Goal: Task Accomplishment & Management: Manage account settings

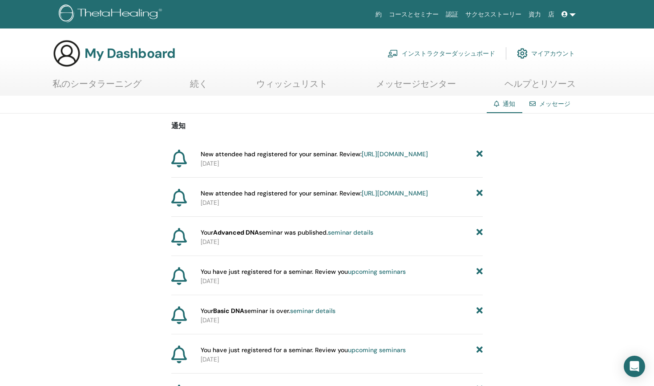
click at [362, 197] on link "https://member.thetahealing.com/instructor/seminar/375256/attendees" at bounding box center [395, 193] width 66 height 8
click at [267, 158] on span "New attendee had registered for your seminar. Review: https://member.thetaheali…" at bounding box center [314, 154] width 227 height 9
click at [362, 158] on link "https://member.thetahealing.com/instructor/seminar/375256/attendees" at bounding box center [395, 154] width 66 height 8
click at [438, 52] on link "インストラクターダッシュボード" at bounding box center [442, 54] width 108 height 20
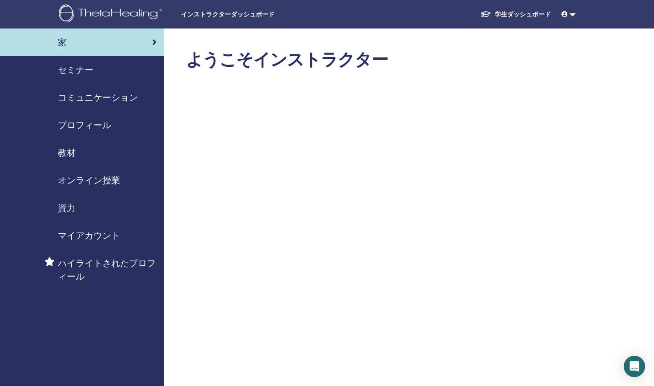
click at [565, 14] on icon at bounding box center [565, 14] width 6 height 6
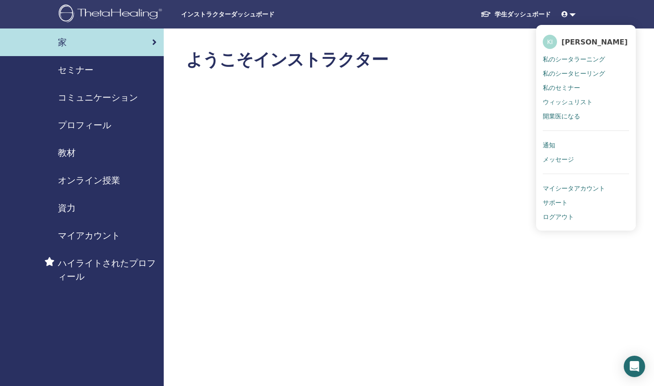
click at [572, 57] on span "私のシータラーニング" at bounding box center [574, 59] width 62 height 8
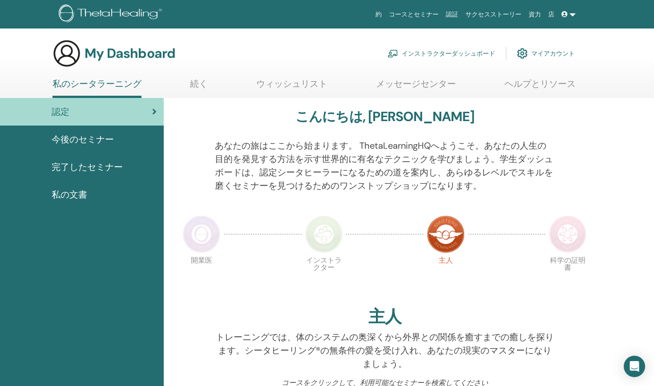
click at [442, 52] on link "インストラクターダッシュボード" at bounding box center [442, 54] width 108 height 20
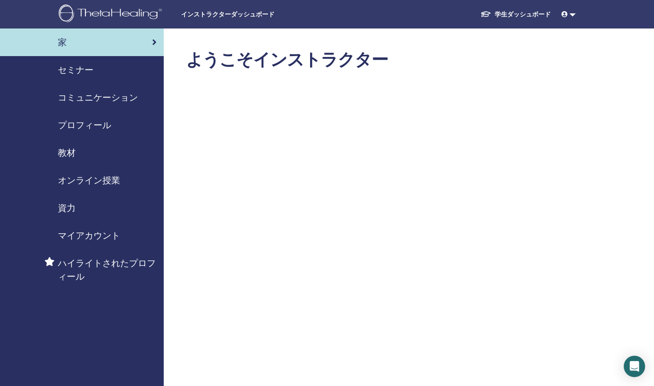
click at [70, 62] on link "セミナー" at bounding box center [82, 70] width 164 height 28
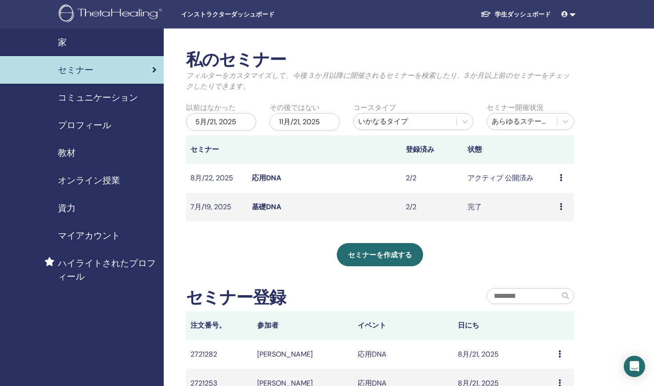
click at [268, 208] on link "基礎DNA" at bounding box center [266, 206] width 29 height 9
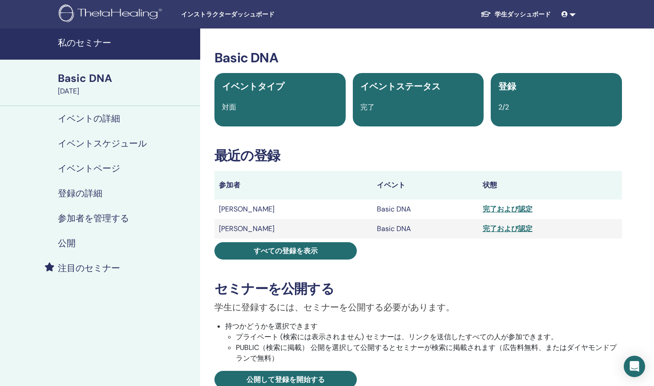
click at [414, 211] on td "Basic DNA" at bounding box center [425, 209] width 106 height 20
click at [574, 14] on link at bounding box center [568, 14] width 21 height 16
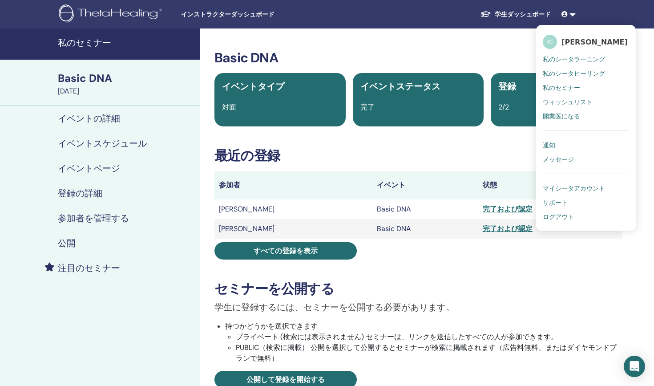
click at [179, 50] on link "私のセミナー" at bounding box center [100, 43] width 200 height 31
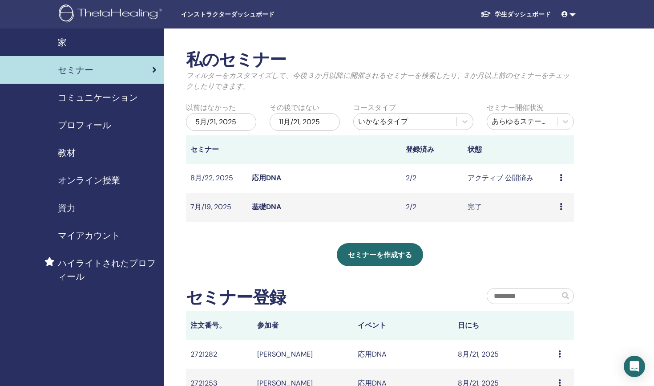
click at [561, 208] on icon at bounding box center [561, 206] width 3 height 7
click at [560, 219] on link "プレビュー" at bounding box center [557, 214] width 36 height 9
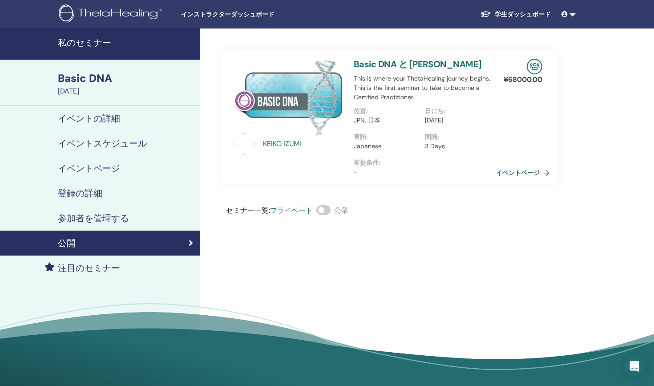
click at [107, 168] on h4 "イベントページ" at bounding box center [89, 168] width 62 height 11
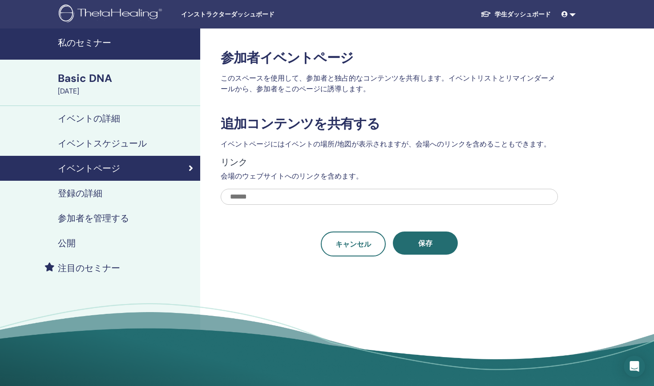
click at [99, 191] on h4 "登録の詳細" at bounding box center [80, 193] width 44 height 11
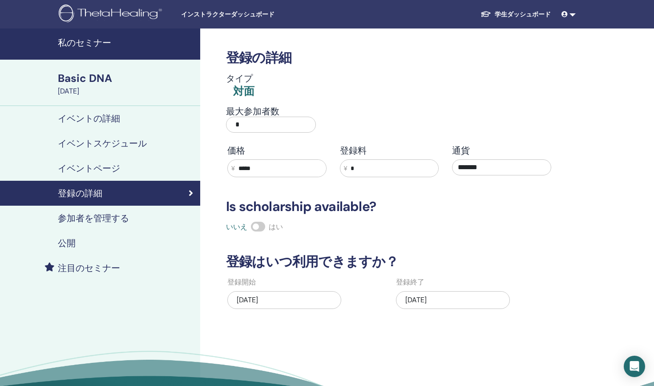
click at [109, 122] on h4 "イベントの詳細" at bounding box center [89, 118] width 62 height 11
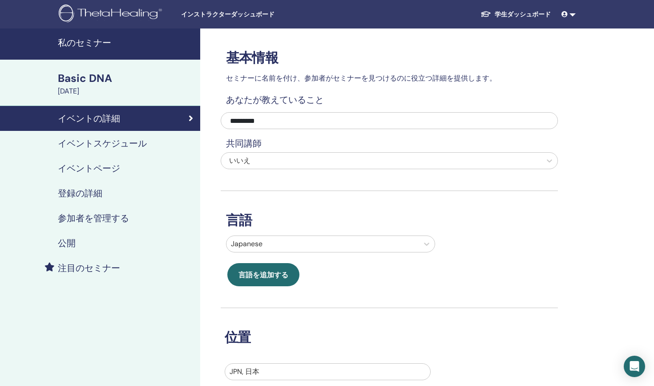
click at [104, 146] on h4 "イベントスケジュール" at bounding box center [102, 143] width 89 height 11
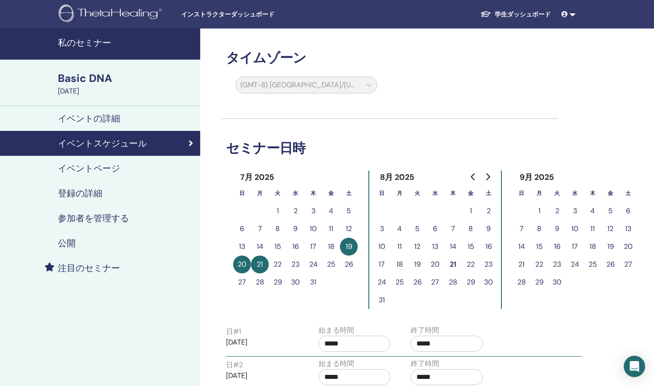
click at [145, 23] on img at bounding box center [112, 14] width 106 height 20
click at [97, 37] on h4 "私のセミナー" at bounding box center [126, 42] width 137 height 11
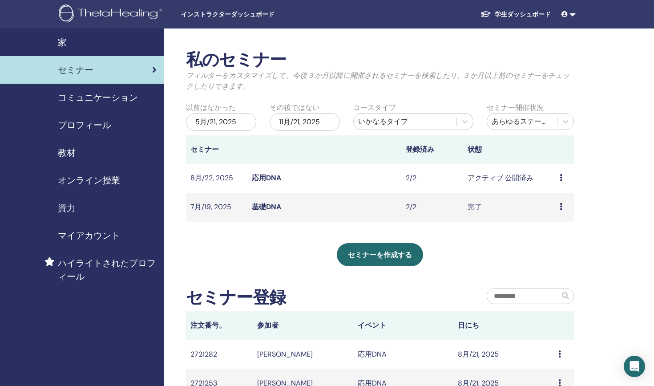
click at [574, 14] on link at bounding box center [568, 14] width 21 height 16
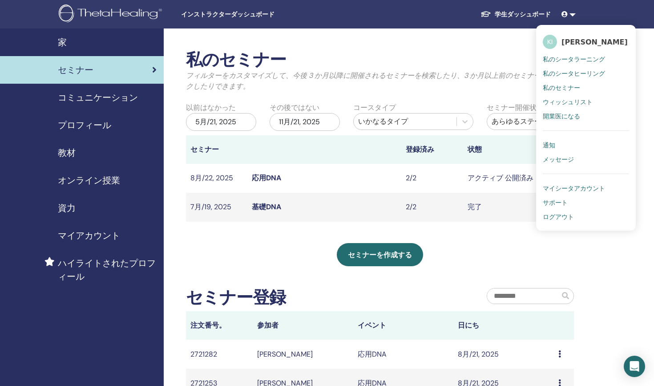
click at [103, 125] on span "プロフィール" at bounding box center [84, 124] width 53 height 13
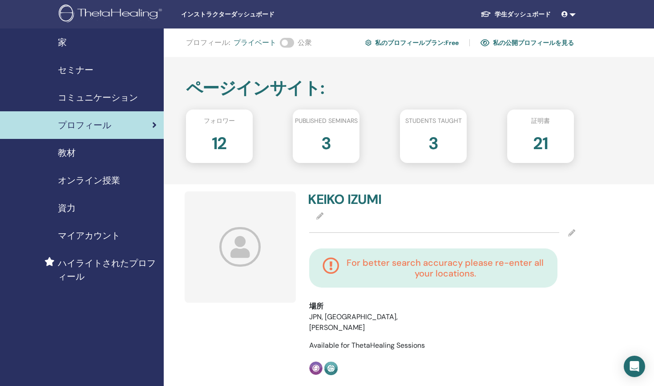
click at [121, 95] on span "コミュニケーション" at bounding box center [98, 97] width 80 height 13
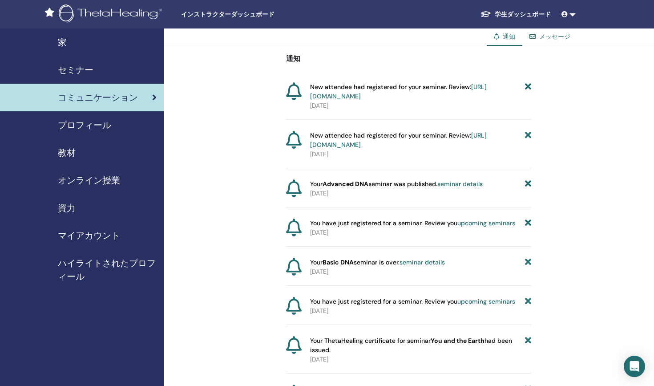
click at [85, 68] on span "セミナー" at bounding box center [76, 69] width 36 height 13
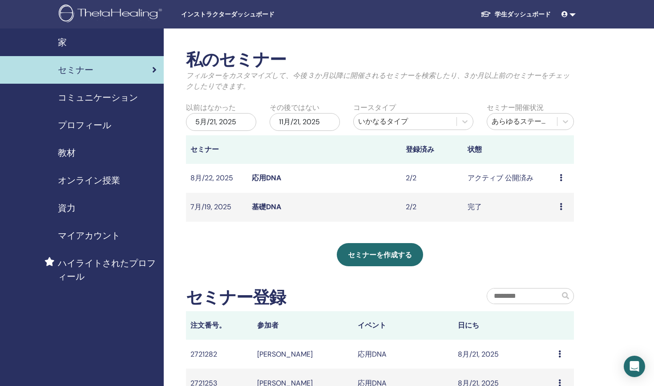
click at [58, 45] on span "家" at bounding box center [62, 42] width 9 height 13
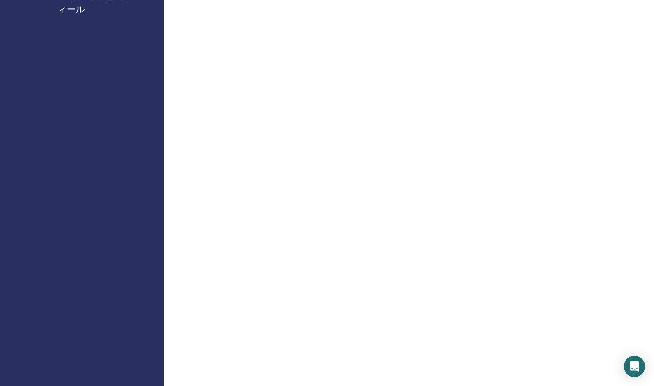
scroll to position [270, 0]
click at [85, 51] on div "家 セミナー コミュニケーション プロフィール 教材 オンライン授業" at bounding box center [82, 383] width 164 height 1248
click at [56, 5] on div "ハイライトされたプロフィール" at bounding box center [82, 0] width 150 height 27
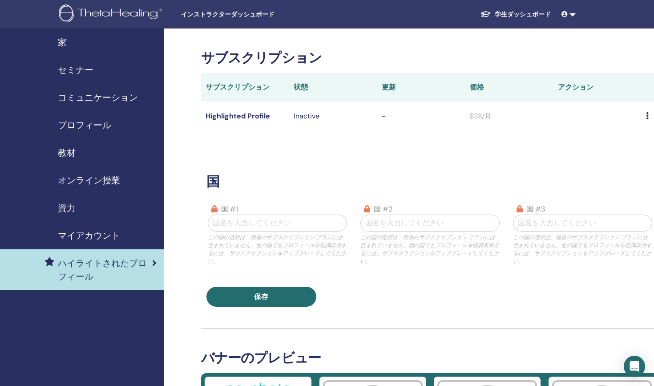
click at [95, 238] on span "マイアカウント" at bounding box center [89, 235] width 62 height 13
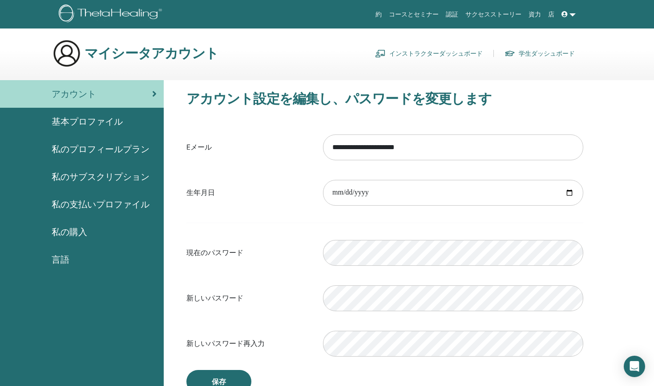
click at [459, 14] on link "認証" at bounding box center [452, 14] width 20 height 16
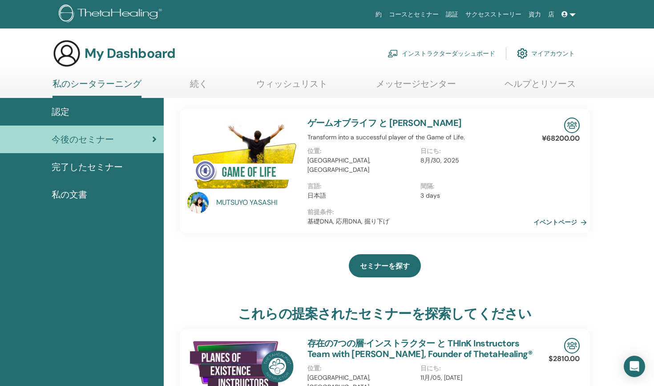
click at [453, 50] on link "インストラクターダッシュボード" at bounding box center [442, 54] width 108 height 20
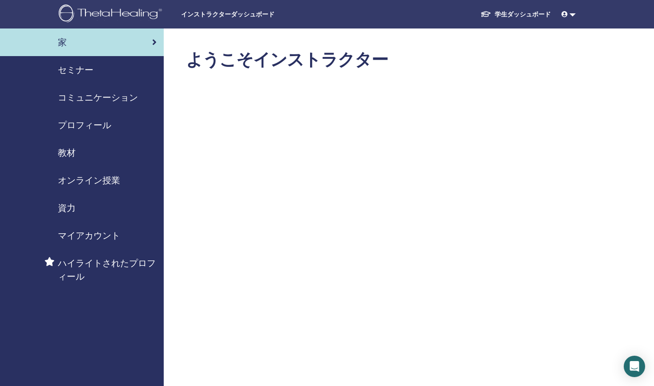
click at [156, 40] on icon at bounding box center [154, 42] width 4 height 9
click at [89, 67] on span "セミナー" at bounding box center [76, 69] width 36 height 13
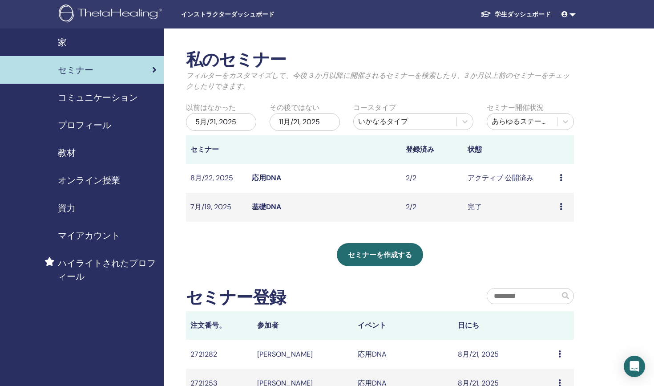
click at [562, 208] on icon at bounding box center [561, 206] width 3 height 7
click at [560, 235] on div "プレビュー 出席者" at bounding box center [558, 222] width 51 height 28
click at [562, 206] on icon at bounding box center [561, 206] width 3 height 7
click at [557, 225] on link "出席者" at bounding box center [551, 226] width 21 height 9
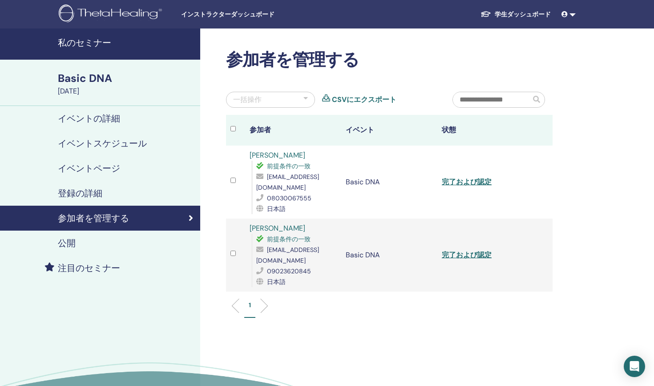
click at [469, 180] on link "完了および認定" at bounding box center [467, 181] width 50 height 9
click at [471, 251] on link "完了および認定" at bounding box center [467, 254] width 50 height 9
click at [88, 194] on h4 "登録の詳細" at bounding box center [80, 193] width 44 height 11
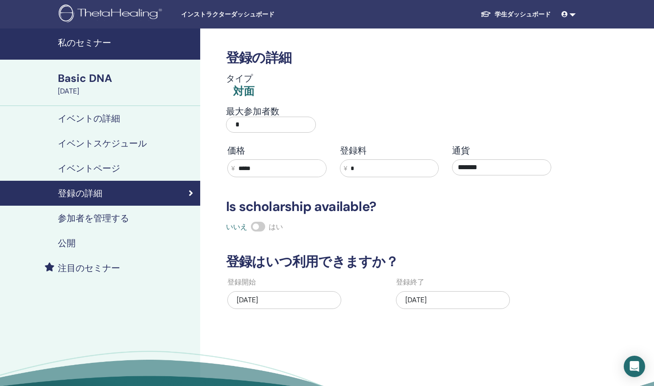
click at [91, 167] on h4 "イベントページ" at bounding box center [89, 168] width 62 height 11
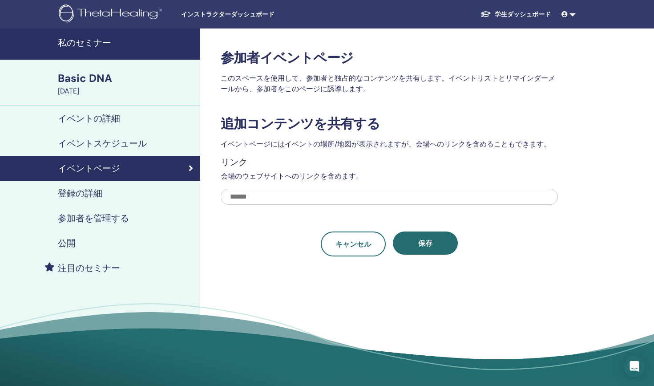
click at [102, 137] on link "イベントスケジュール" at bounding box center [100, 143] width 200 height 25
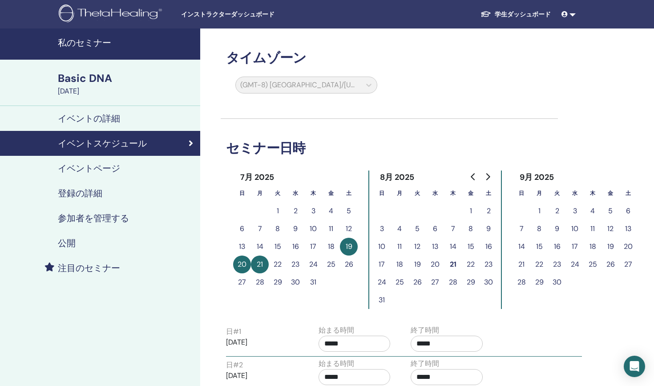
click at [105, 121] on h4 "イベントの詳細" at bounding box center [89, 118] width 62 height 11
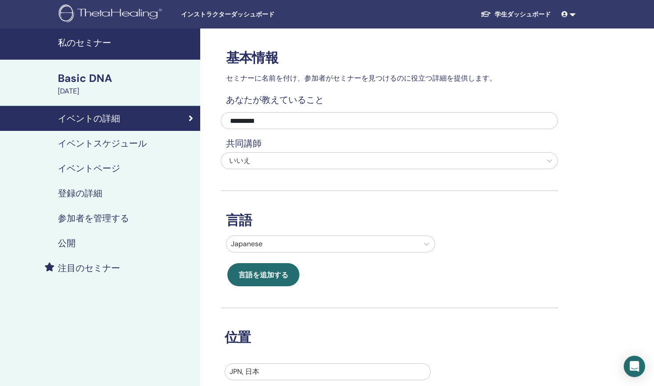
click at [99, 77] on div "Basic DNA" at bounding box center [126, 78] width 137 height 15
